Goal: Information Seeking & Learning: Learn about a topic

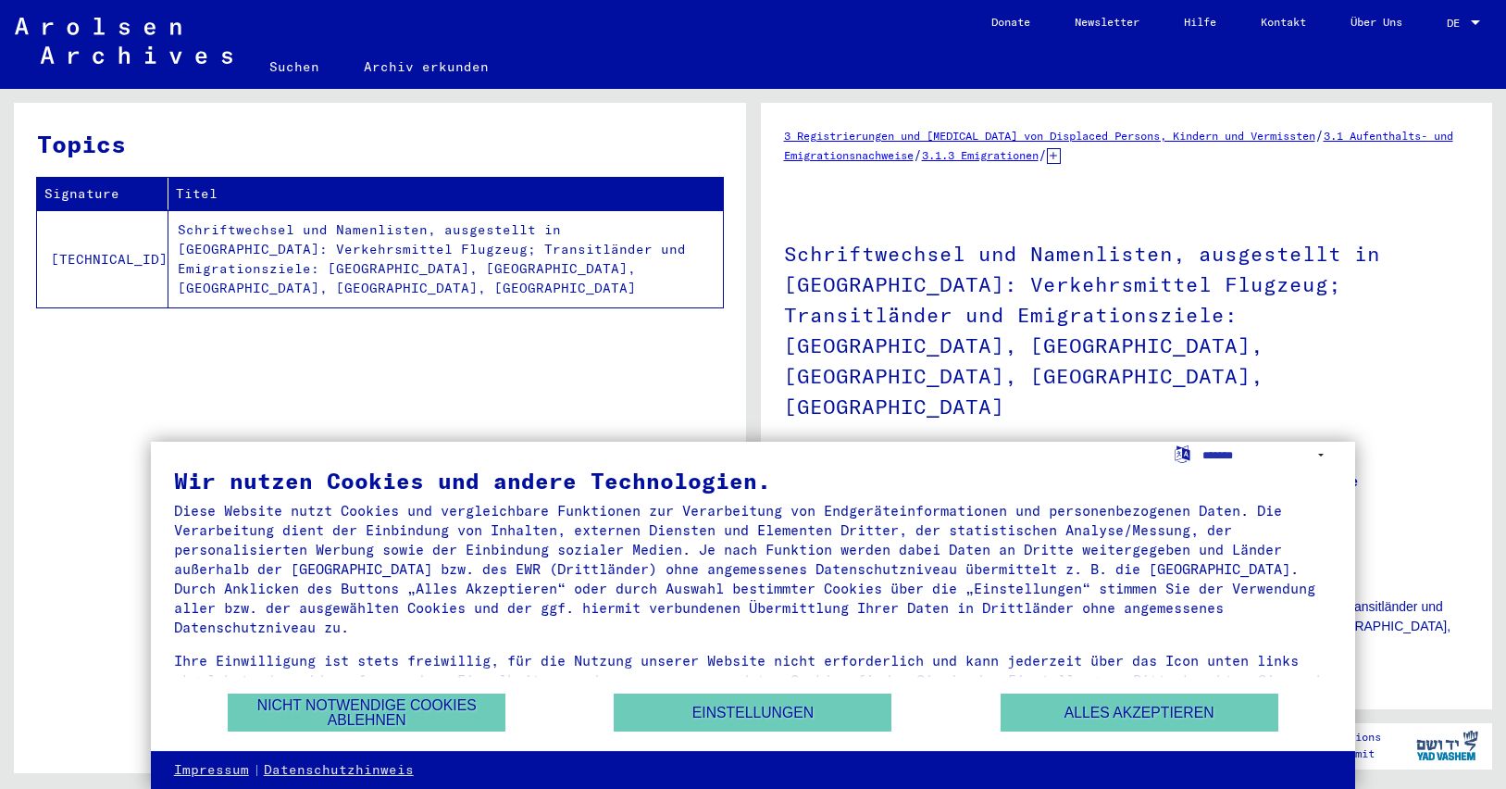
click at [496, 373] on div "Topics Signature Titel [TECHNICAL_ID] Schriftwechsel und Namenlisten, ausgestel…" at bounding box center [380, 445] width 732 height 684
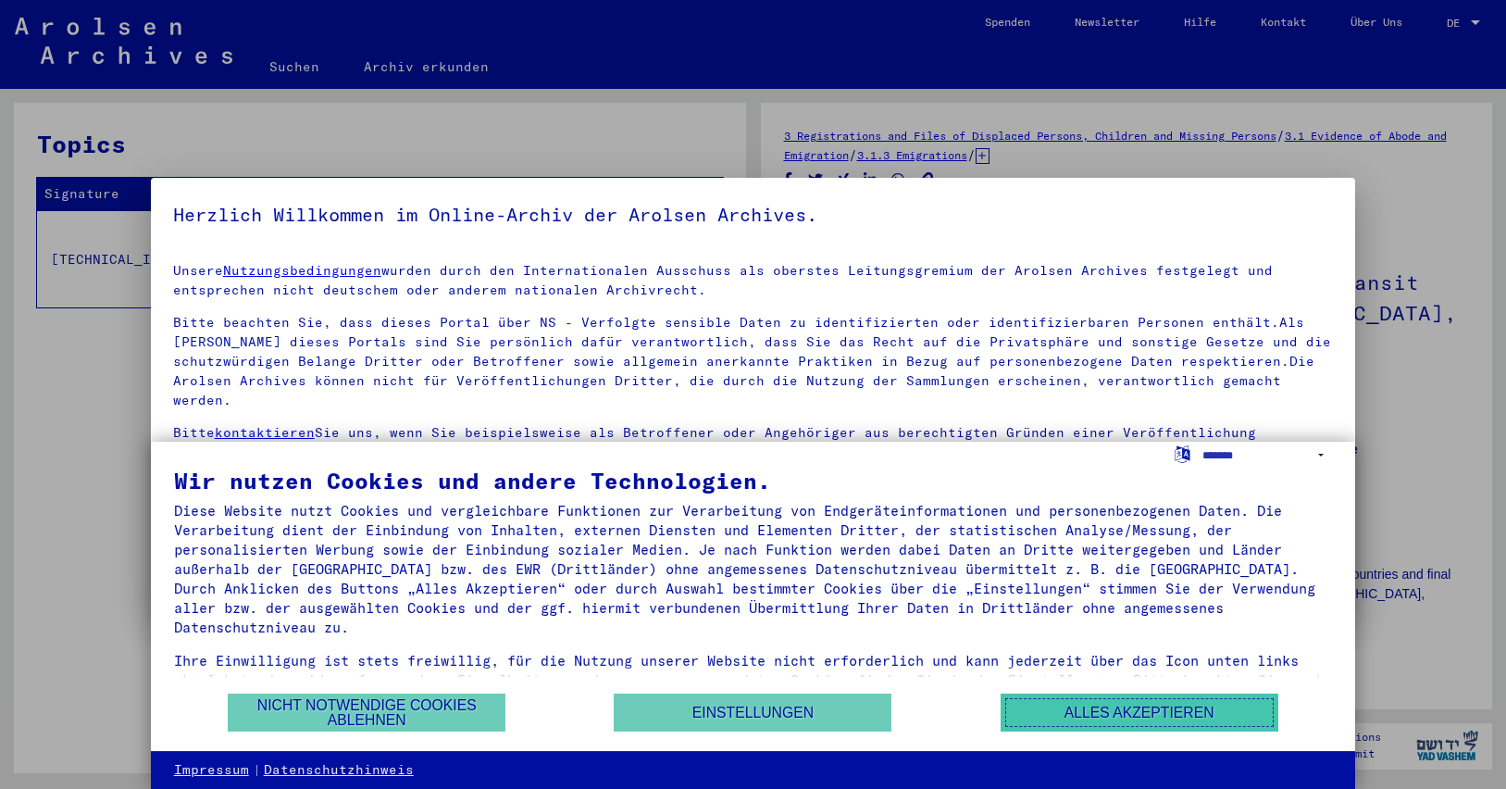
click at [1062, 711] on button "Alles akzeptieren" at bounding box center [1140, 712] width 278 height 38
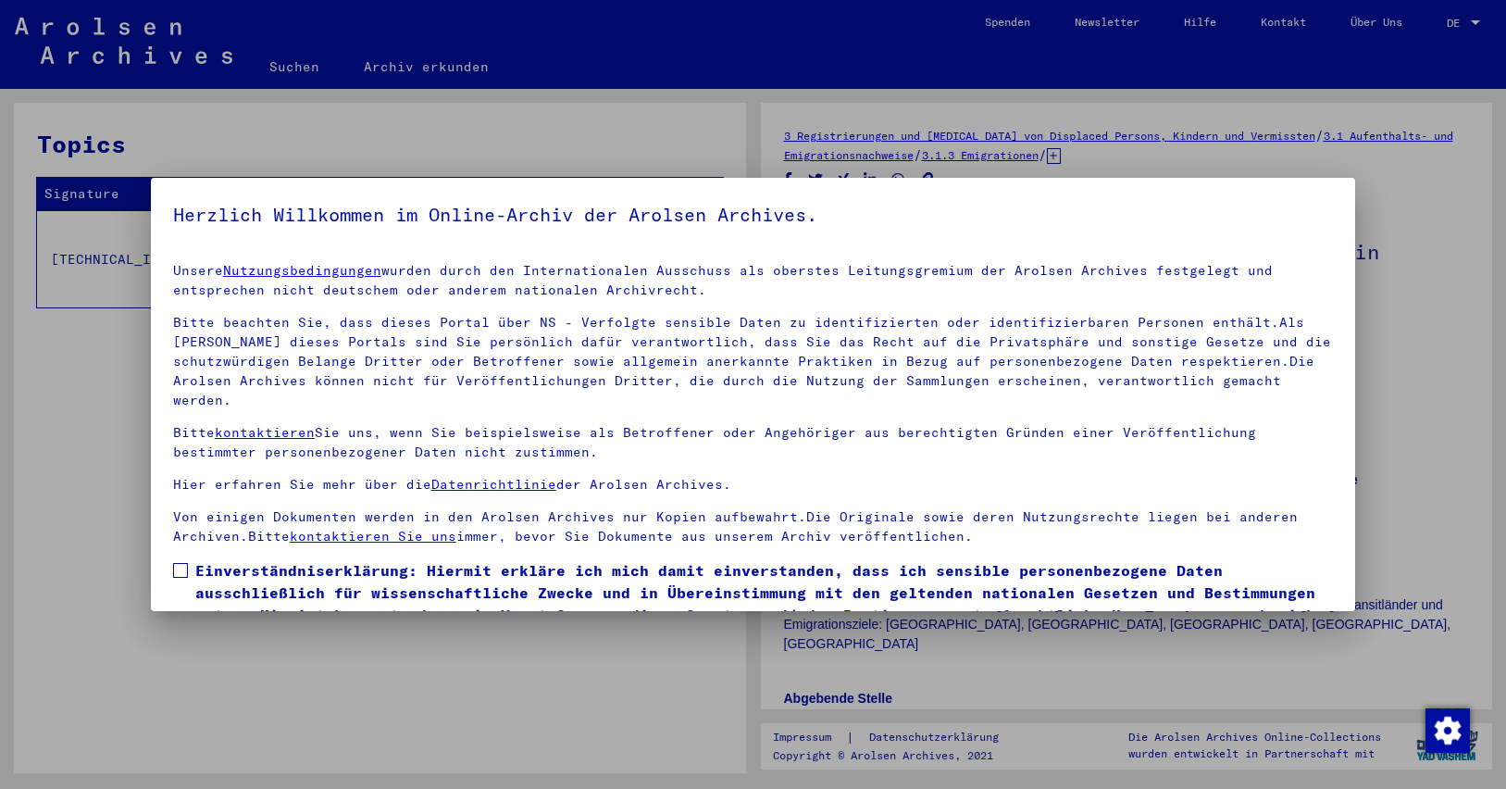
click at [710, 633] on div at bounding box center [753, 394] width 1506 height 789
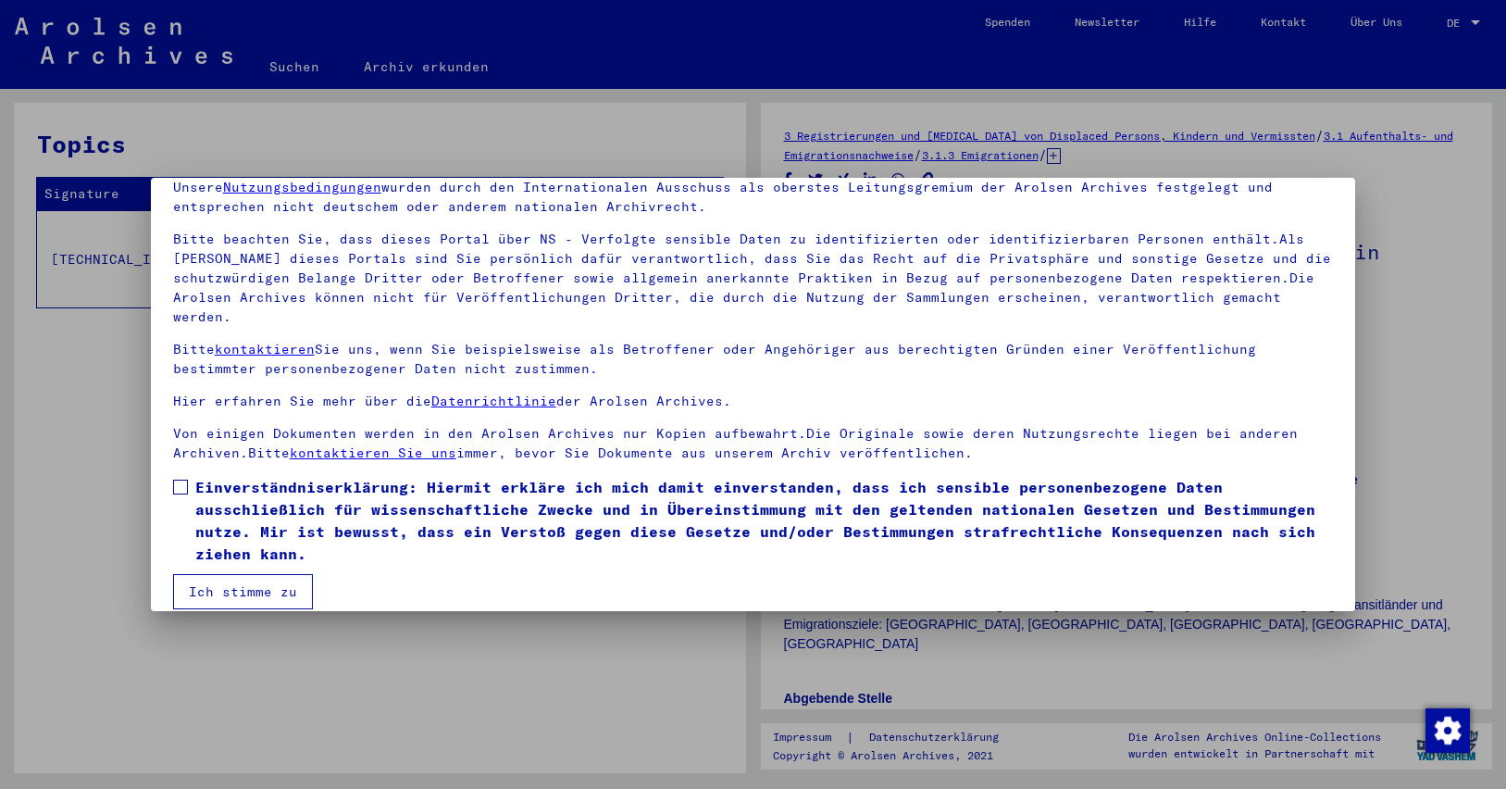
click at [1426, 417] on div at bounding box center [753, 394] width 1506 height 789
click at [184, 479] on span at bounding box center [180, 486] width 15 height 15
click at [230, 574] on button "Ich stimme zu" at bounding box center [243, 591] width 140 height 35
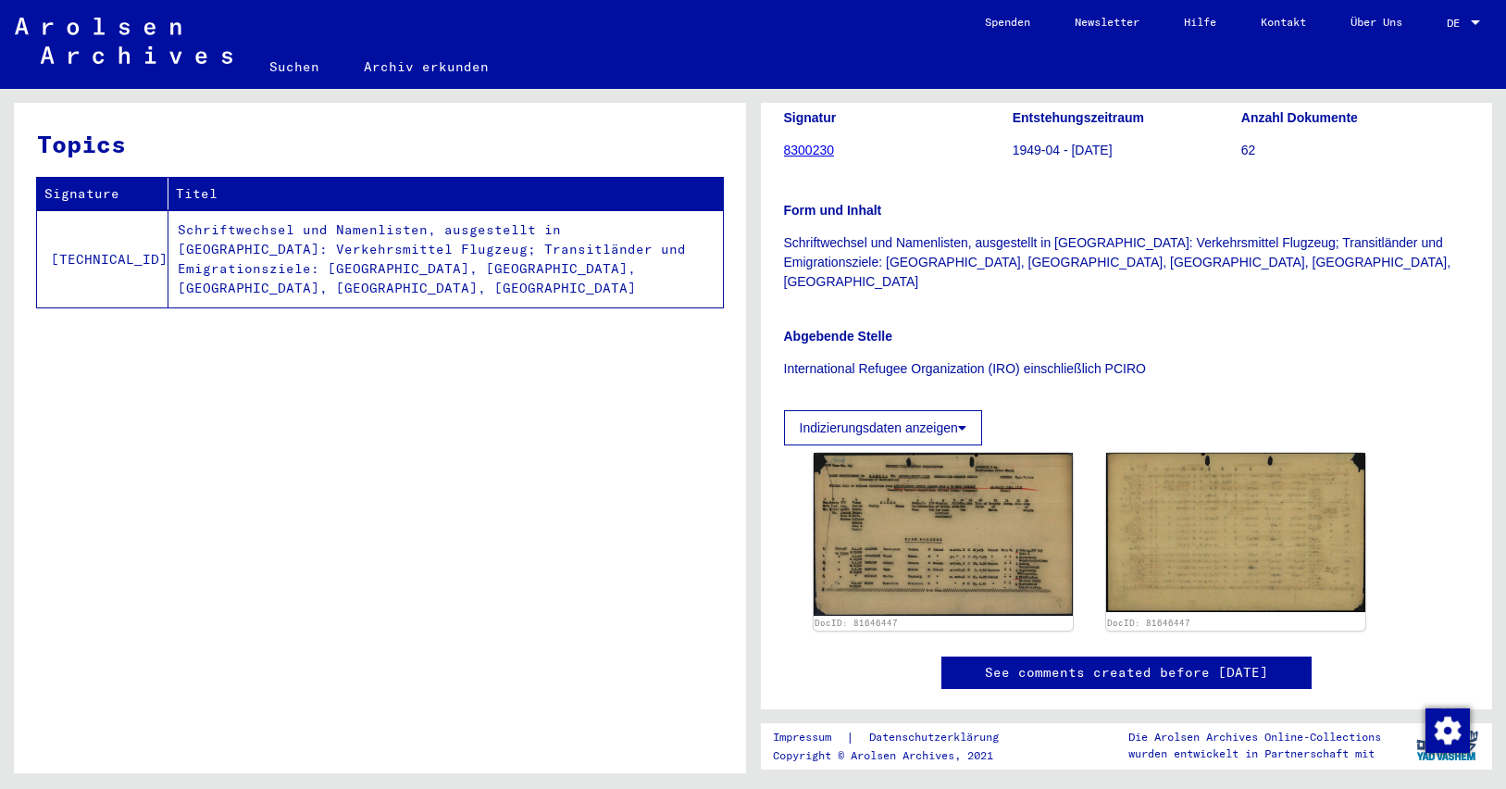
scroll to position [367, 0]
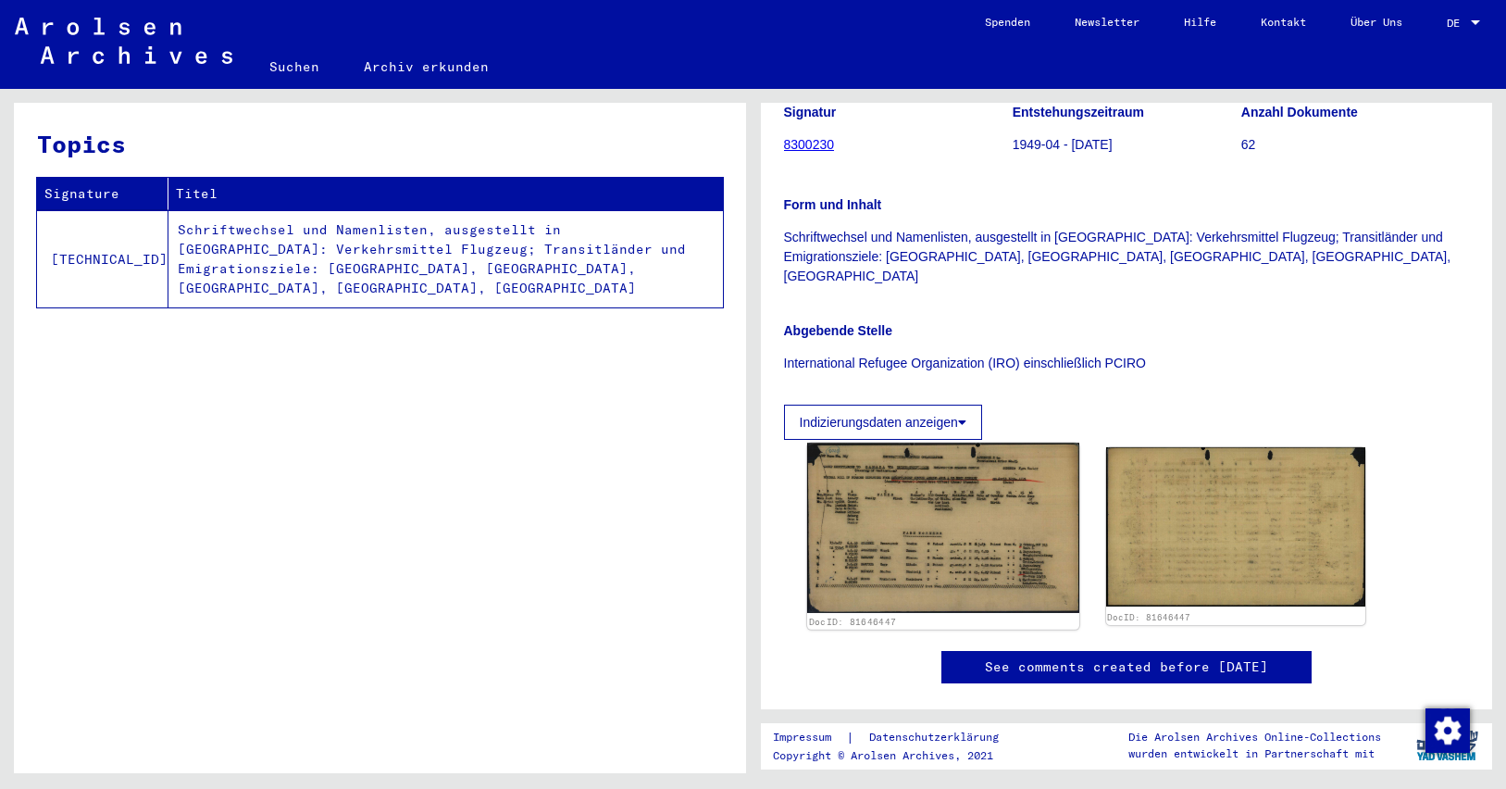
click at [911, 476] on img at bounding box center [942, 527] width 272 height 170
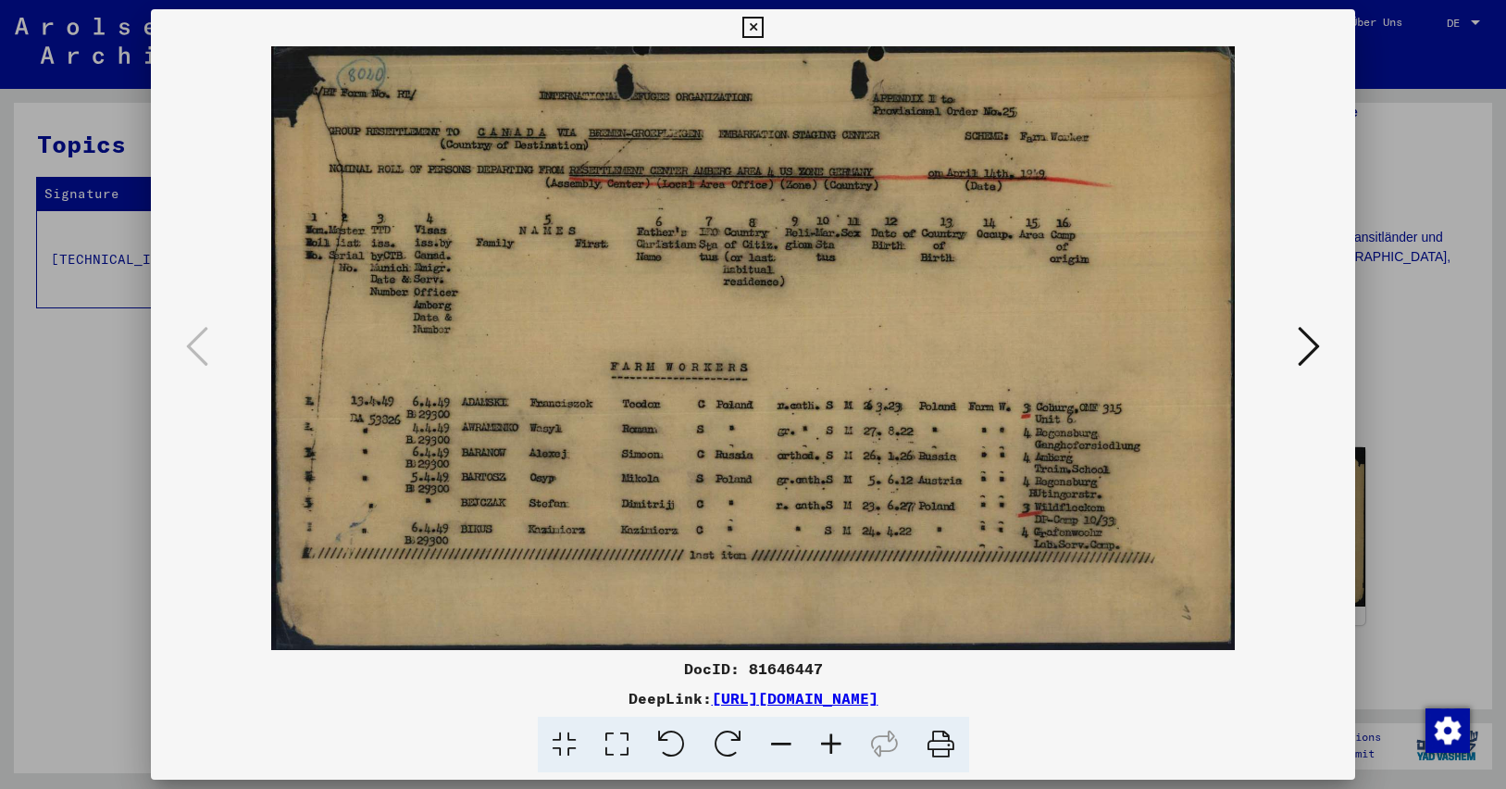
click at [1304, 354] on icon at bounding box center [1309, 346] width 22 height 44
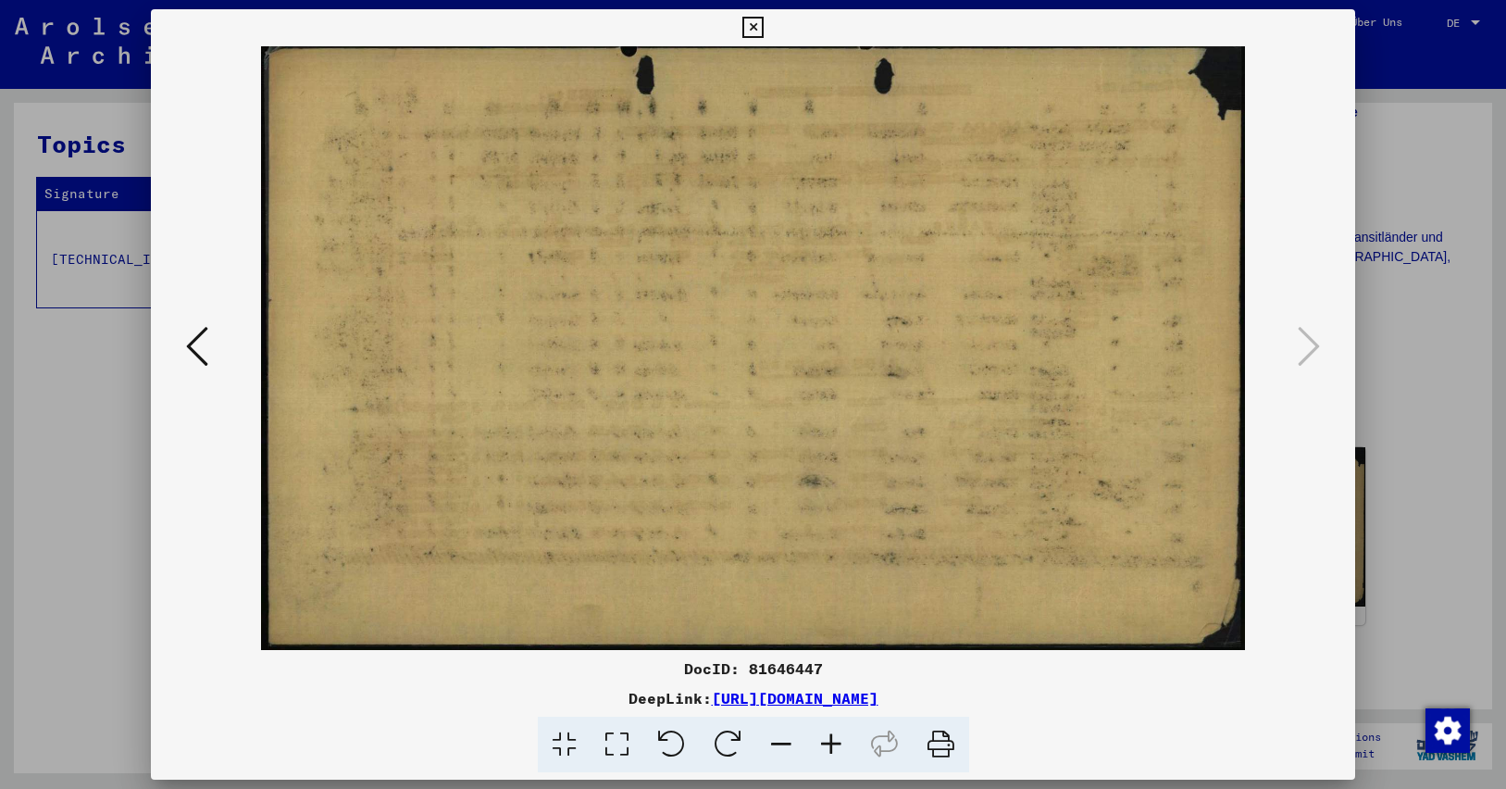
click at [188, 359] on icon at bounding box center [197, 346] width 22 height 44
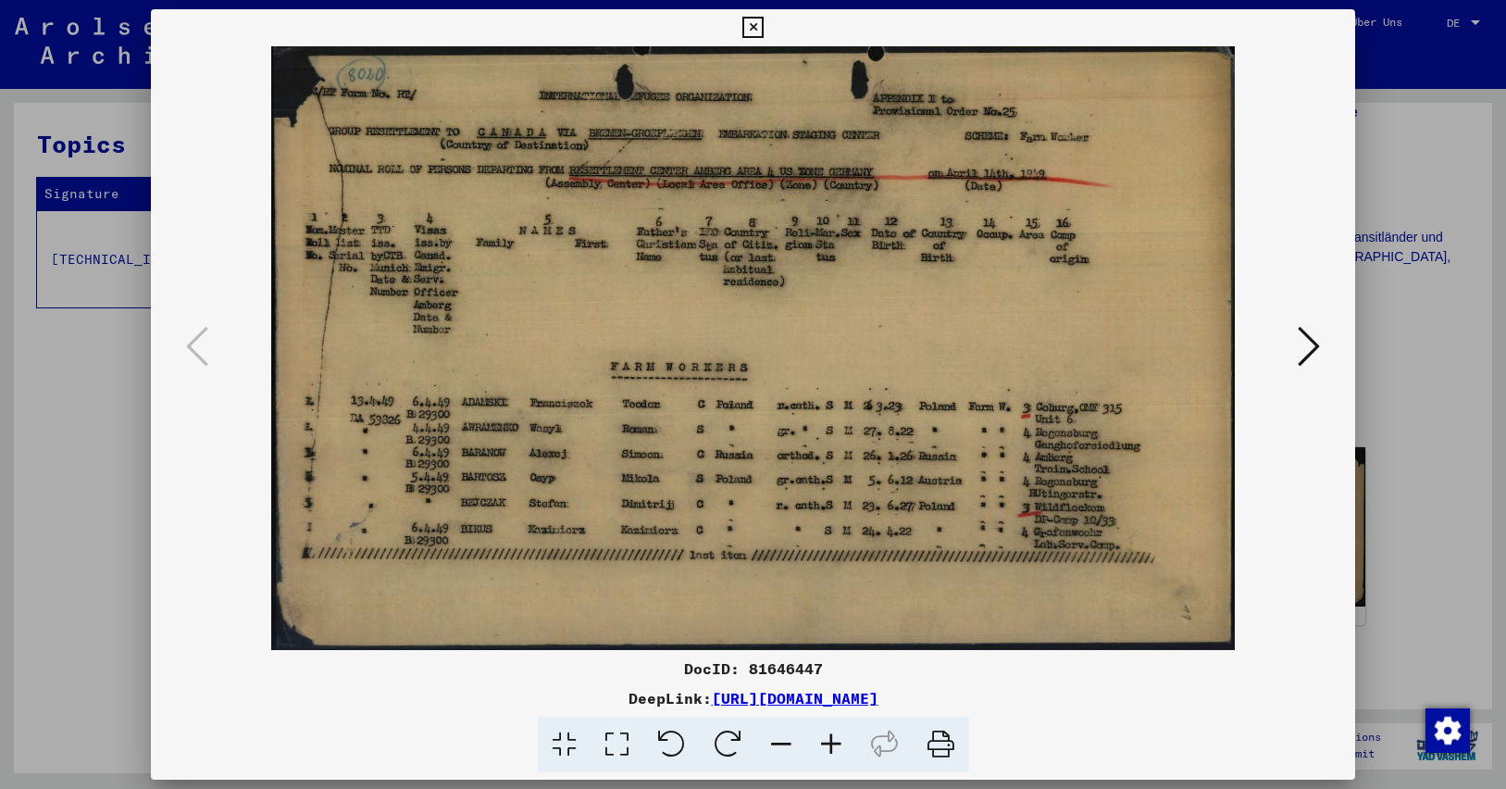
click at [1414, 264] on div at bounding box center [753, 394] width 1506 height 789
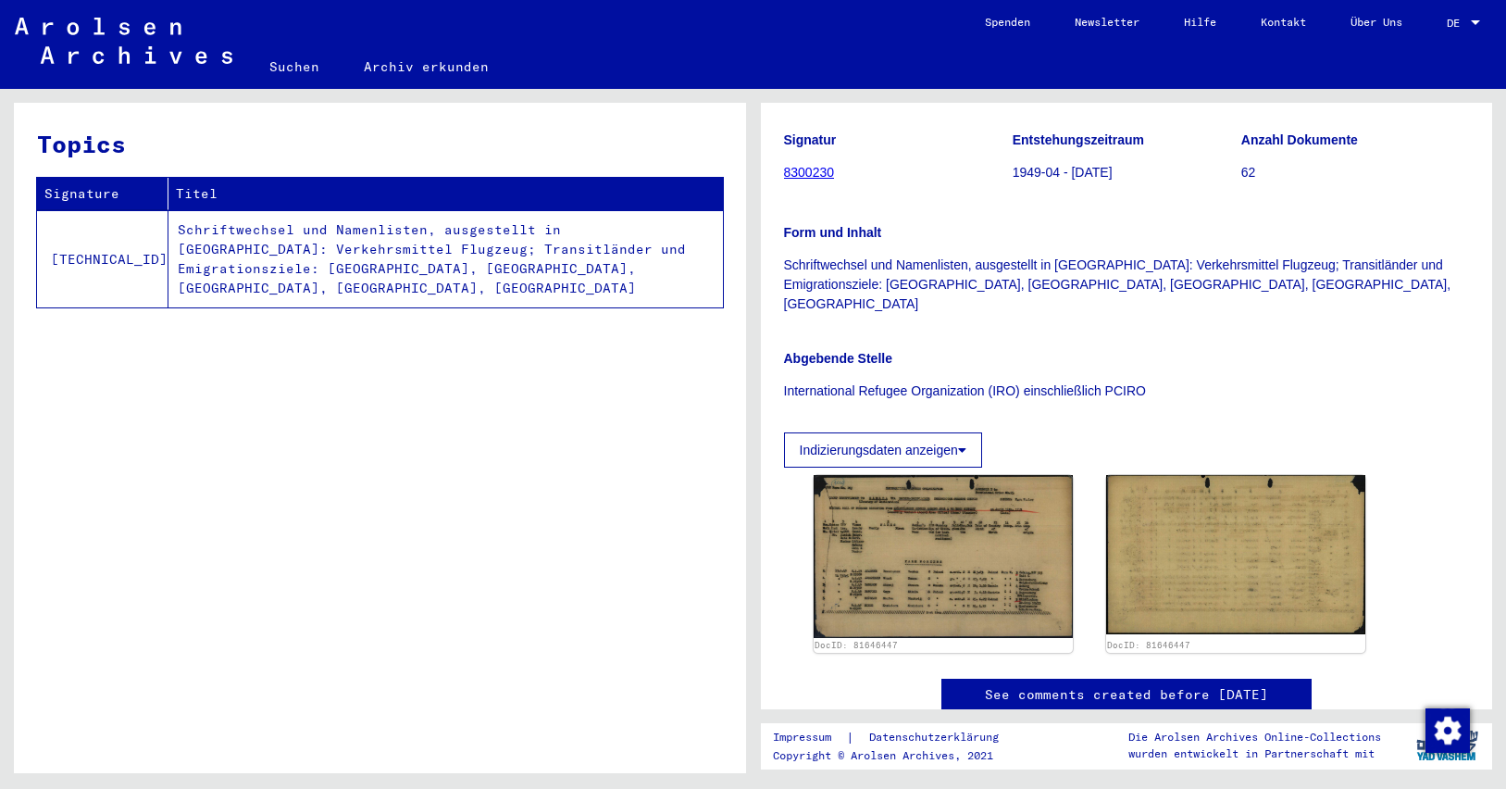
scroll to position [341, 0]
